Goal: Transaction & Acquisition: Purchase product/service

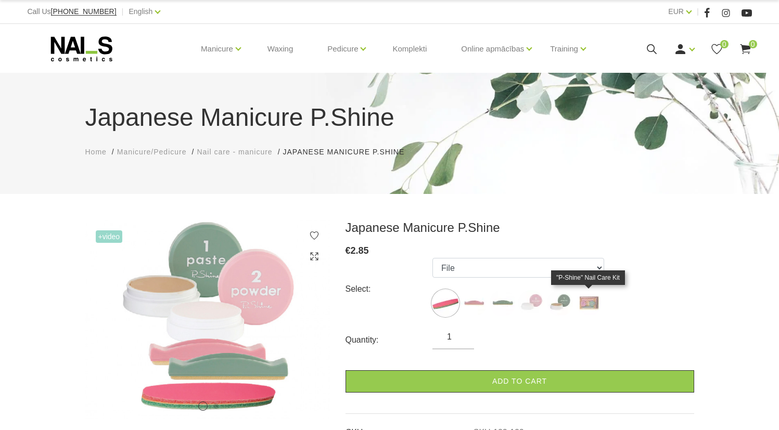
click at [585, 302] on img at bounding box center [589, 303] width 26 height 26
select select "127"
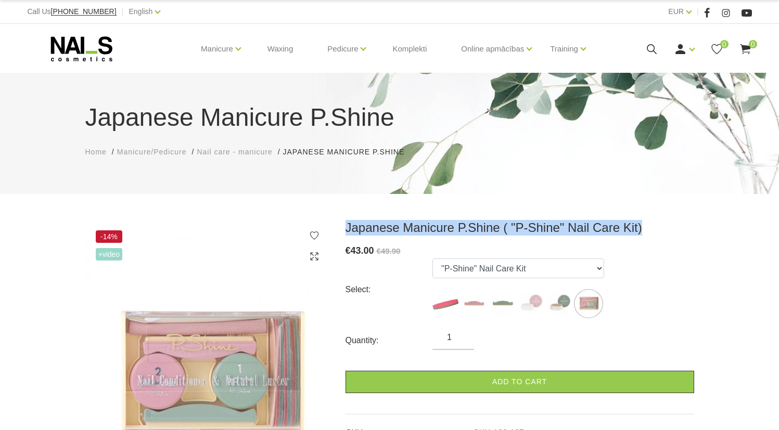
drag, startPoint x: 651, startPoint y: 226, endPoint x: 344, endPoint y: 219, distance: 307.1
copy h3 "Japanese Manicure P.Shine ( "P-Shine" Nail Care Kit)"
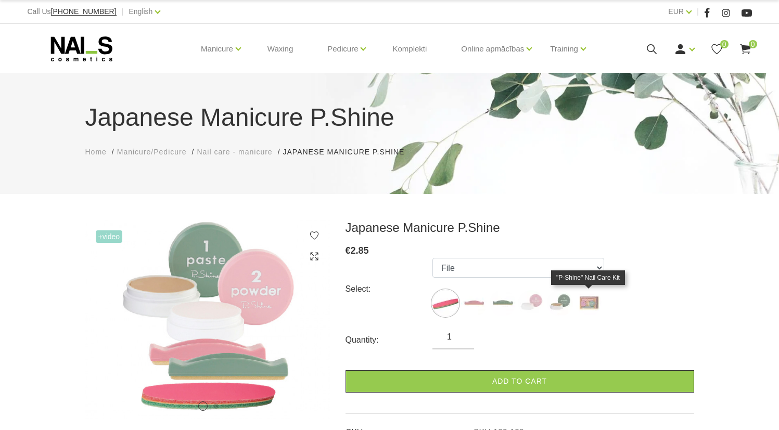
click at [595, 300] on img at bounding box center [589, 303] width 26 height 26
select select "127"
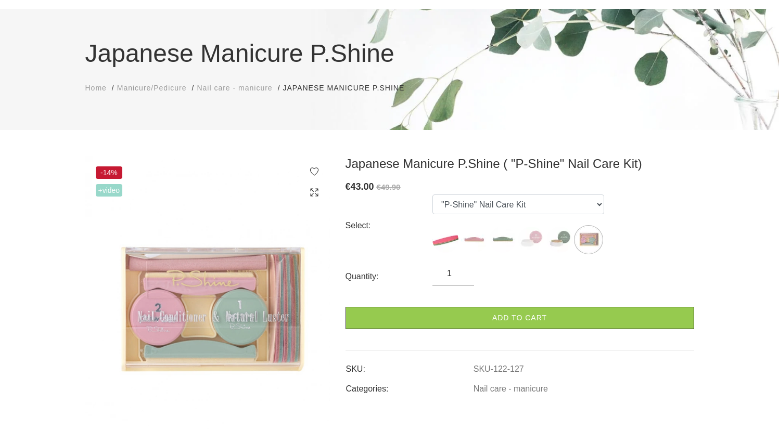
scroll to position [66, 0]
